Goal: Information Seeking & Learning: Learn about a topic

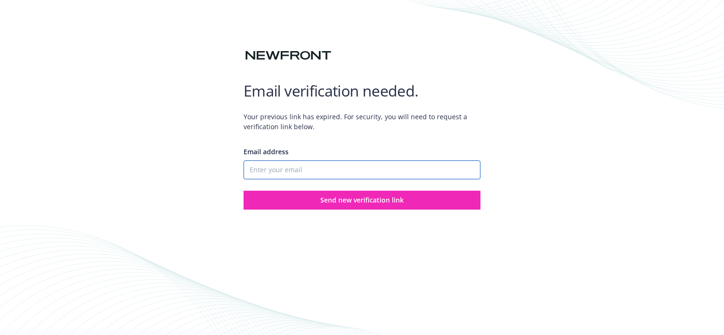
click at [269, 171] on input "Email address" at bounding box center [361, 170] width 237 height 19
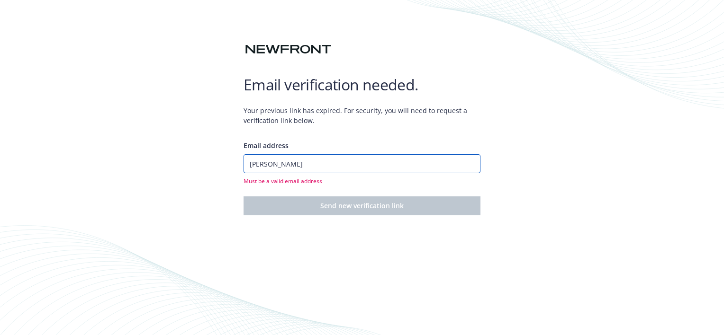
type input "[PERSON_NAME][EMAIL_ADDRESS][DOMAIN_NAME]"
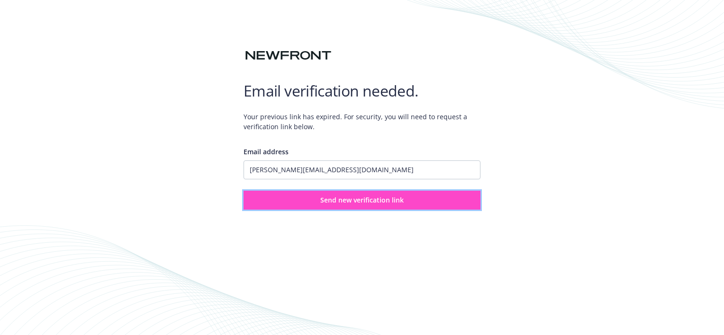
click at [302, 201] on button "Send new verification link" at bounding box center [361, 200] width 237 height 19
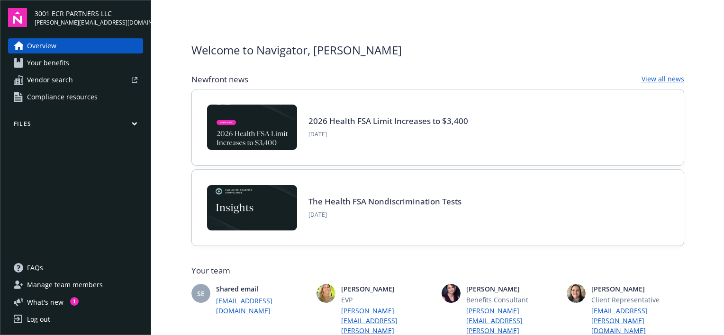
click at [74, 13] on span "3001 ECR PARTNERS LLC" at bounding box center [89, 14] width 108 height 10
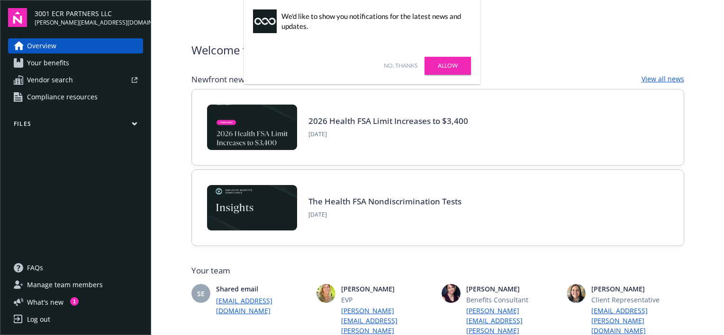
click at [410, 65] on link "No, thanks" at bounding box center [401, 66] width 34 height 9
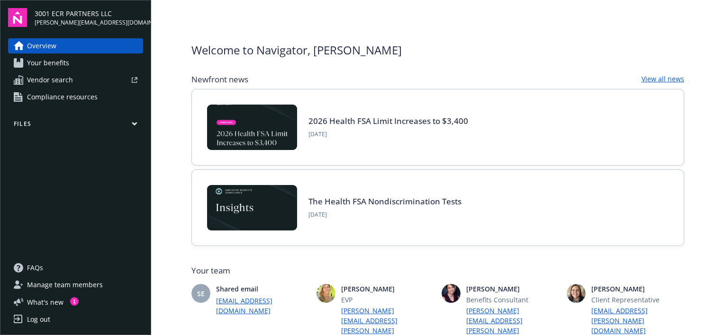
click at [57, 286] on span "Manage team members" at bounding box center [65, 285] width 76 height 15
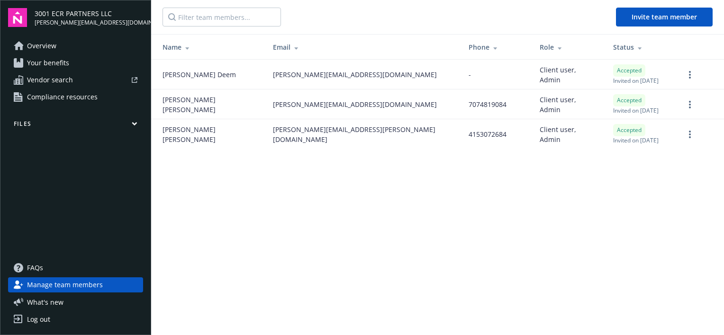
click at [36, 41] on span "Overview" at bounding box center [41, 45] width 29 height 15
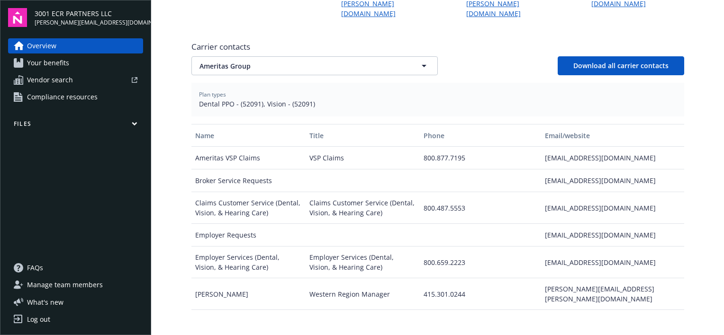
scroll to position [327, 0]
click at [53, 66] on span "Your benefits" at bounding box center [48, 62] width 42 height 15
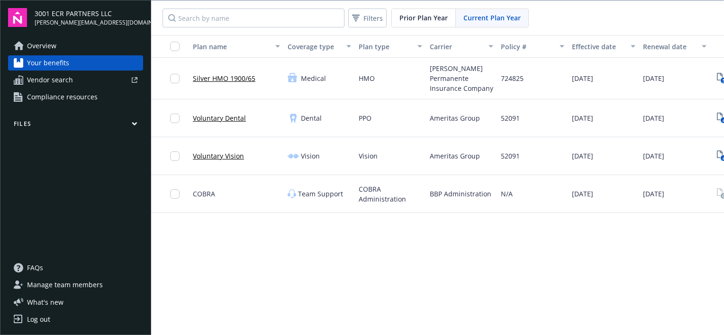
click at [64, 12] on span "3001 ECR PARTNERS LLC" at bounding box center [89, 14] width 108 height 10
